Goal: Information Seeking & Learning: Learn about a topic

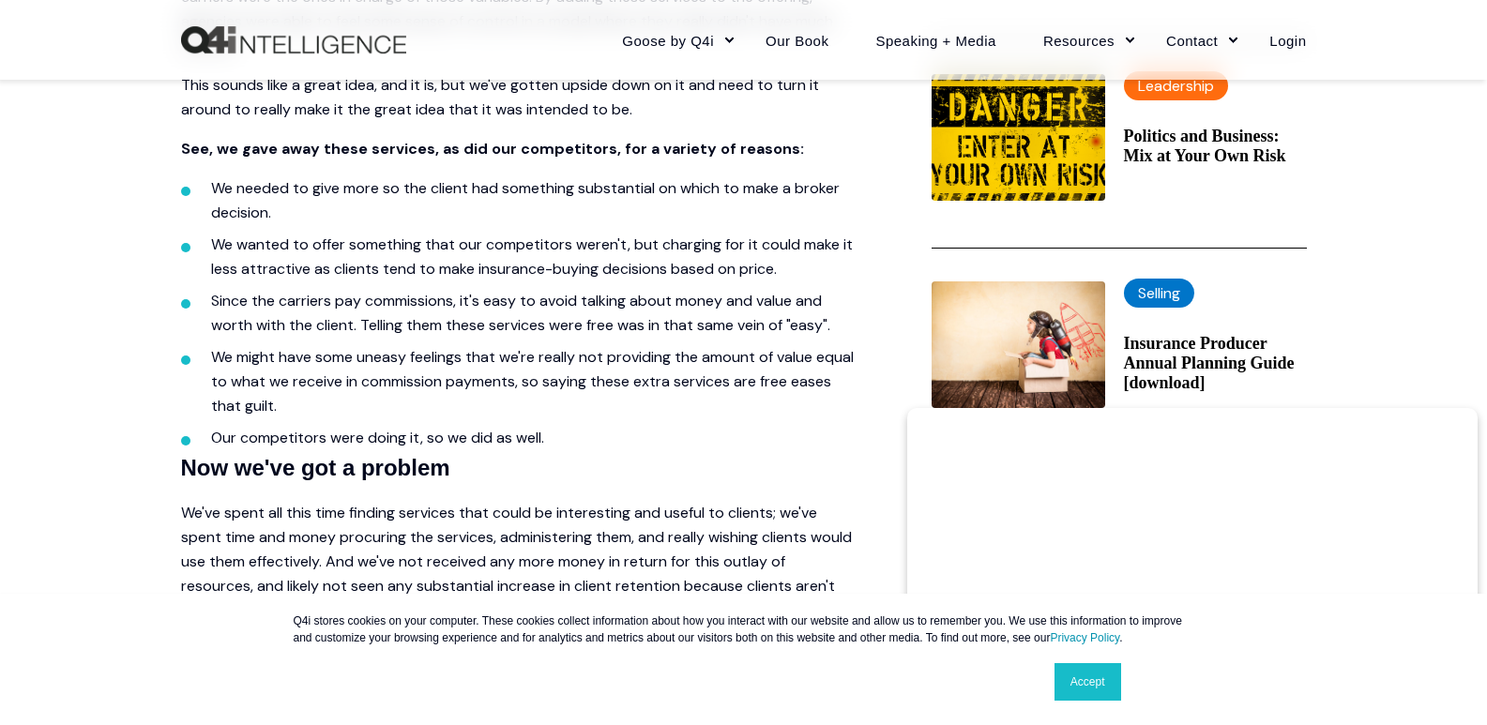
scroll to position [844, 0]
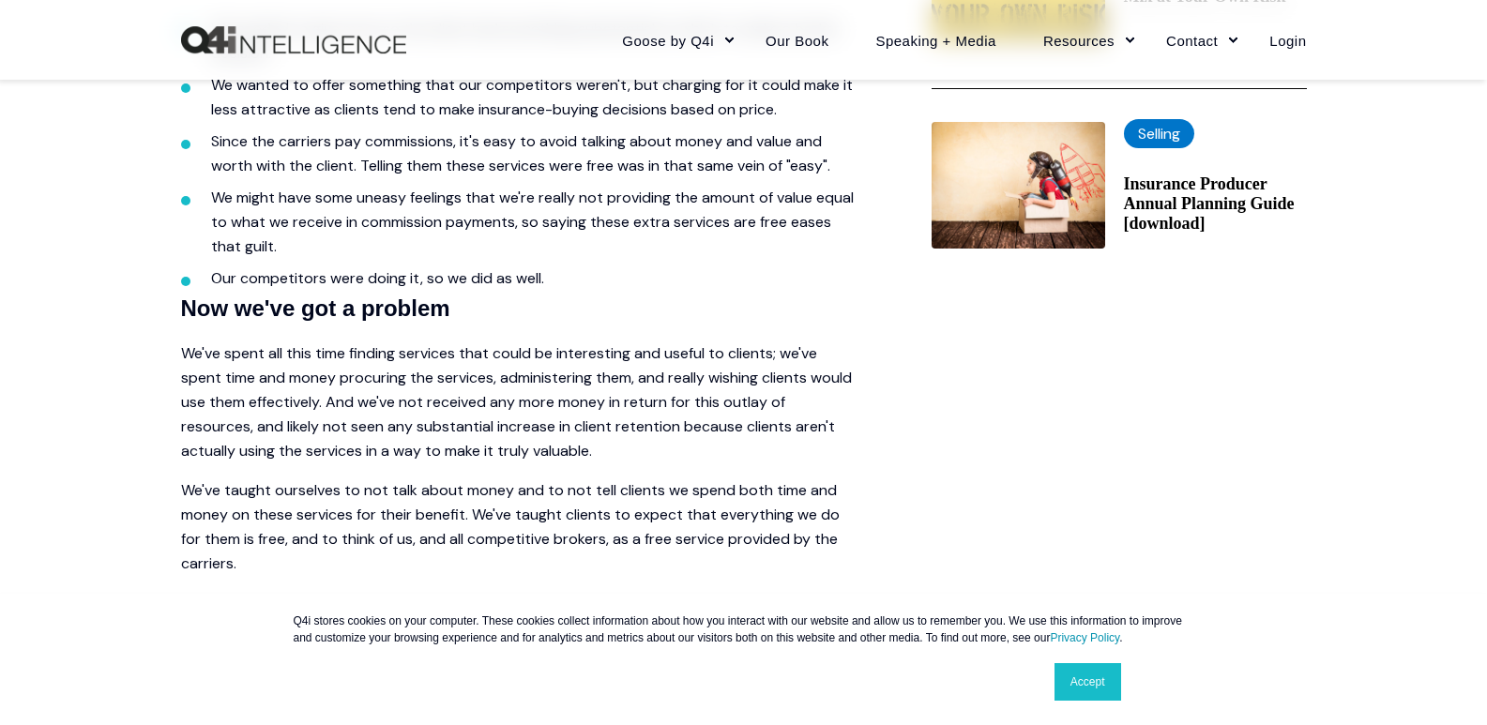
scroll to position [1032, 0]
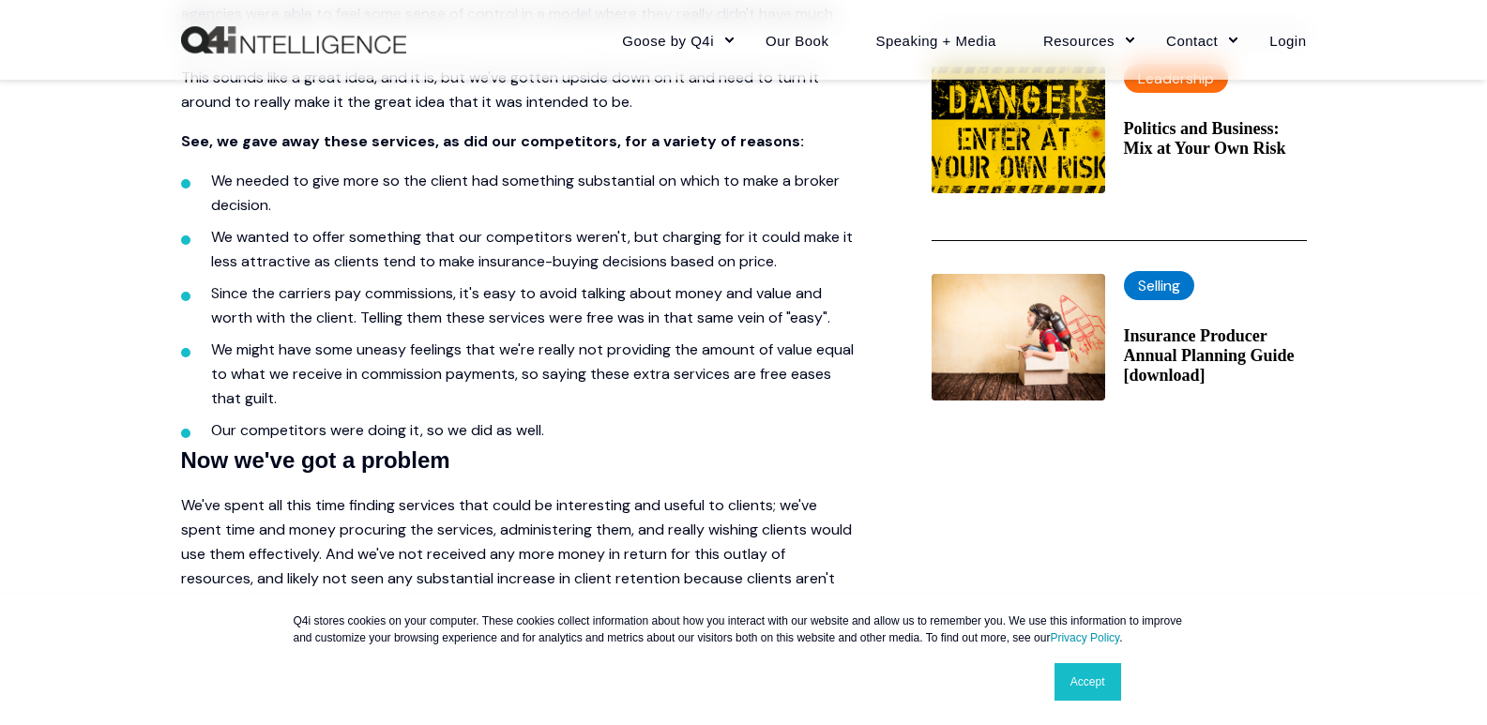
scroll to position [1126, 0]
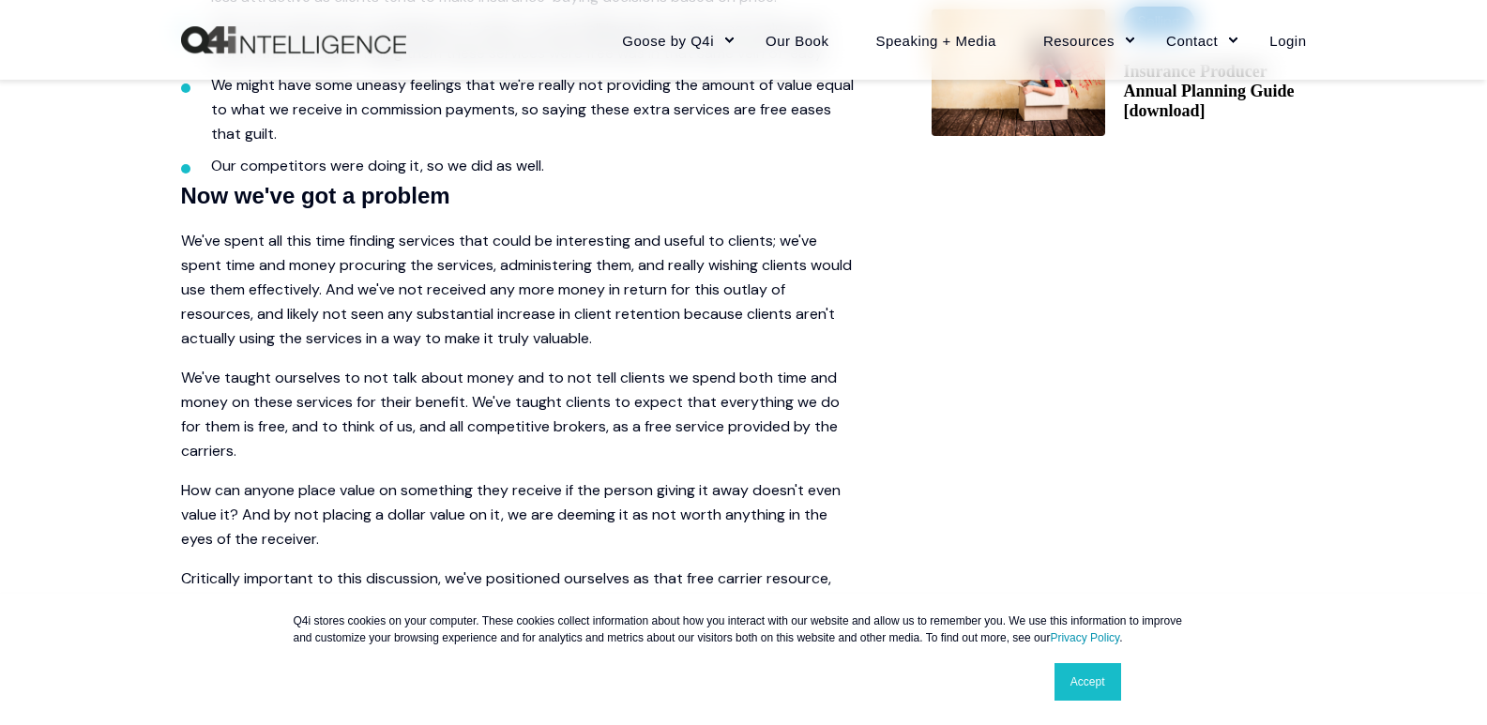
click at [598, 250] on p "We've spent all this time finding services that could be interesting and useful…" at bounding box center [518, 290] width 675 height 122
